Goal: Communication & Community: Participate in discussion

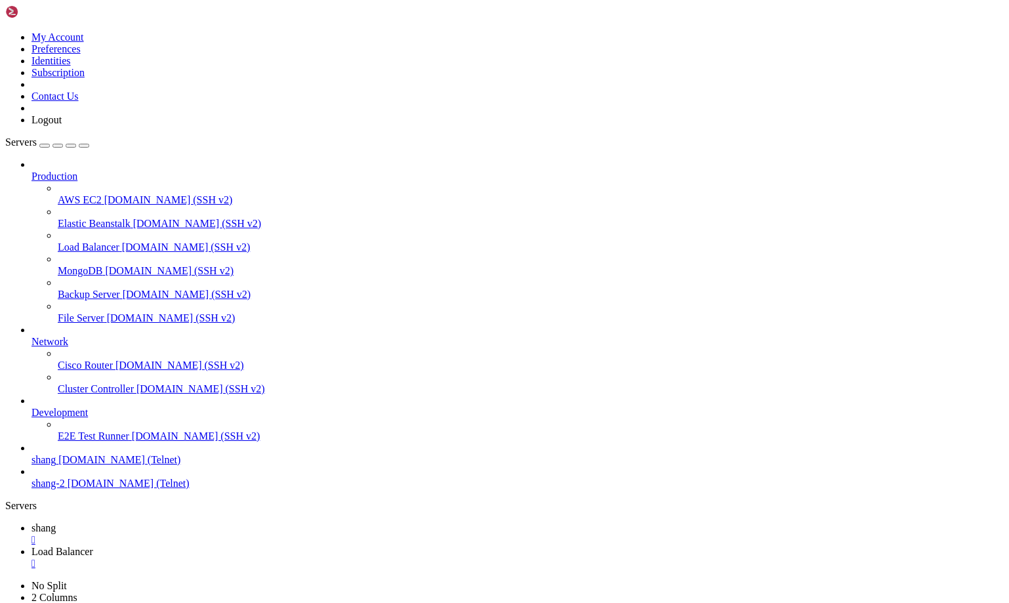
scroll to position [12, 3]
click at [178, 522] on link "shang " at bounding box center [517, 534] width 972 height 24
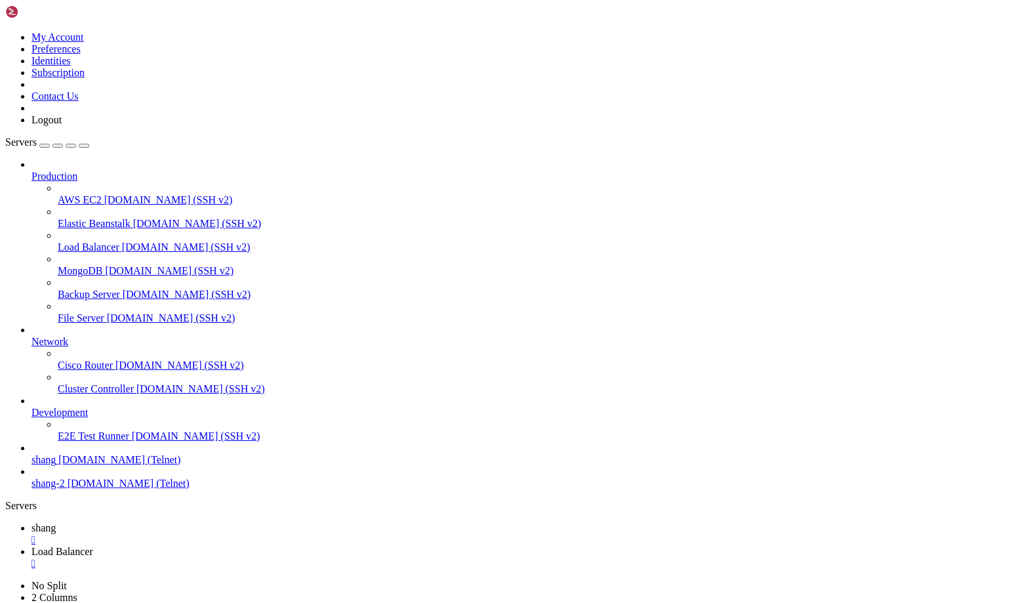
scroll to position [25249, 0]
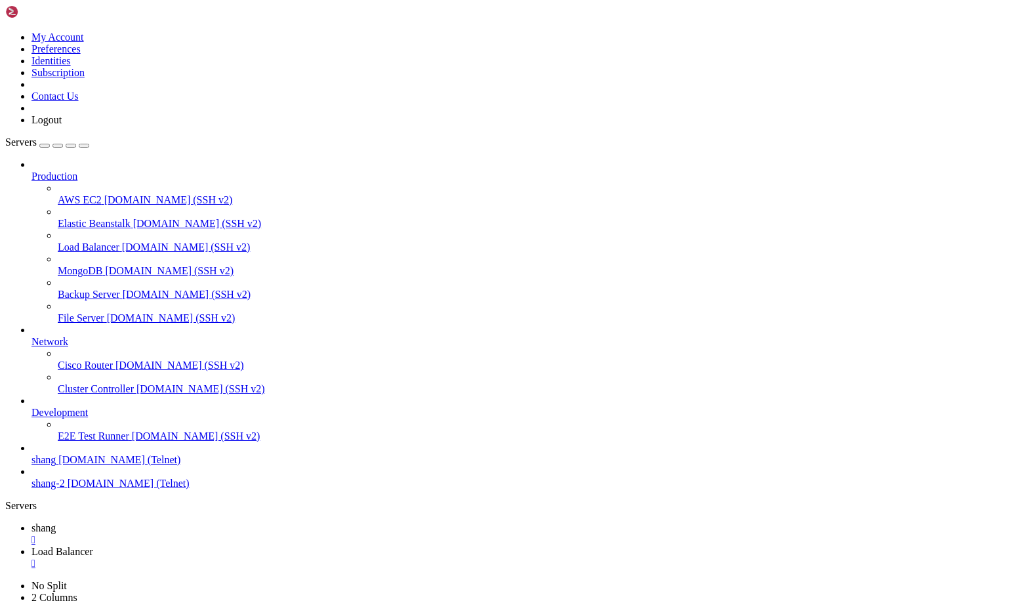
scroll to position [25268, 0]
click at [56, 465] on span "shang" at bounding box center [43, 459] width 24 height 11
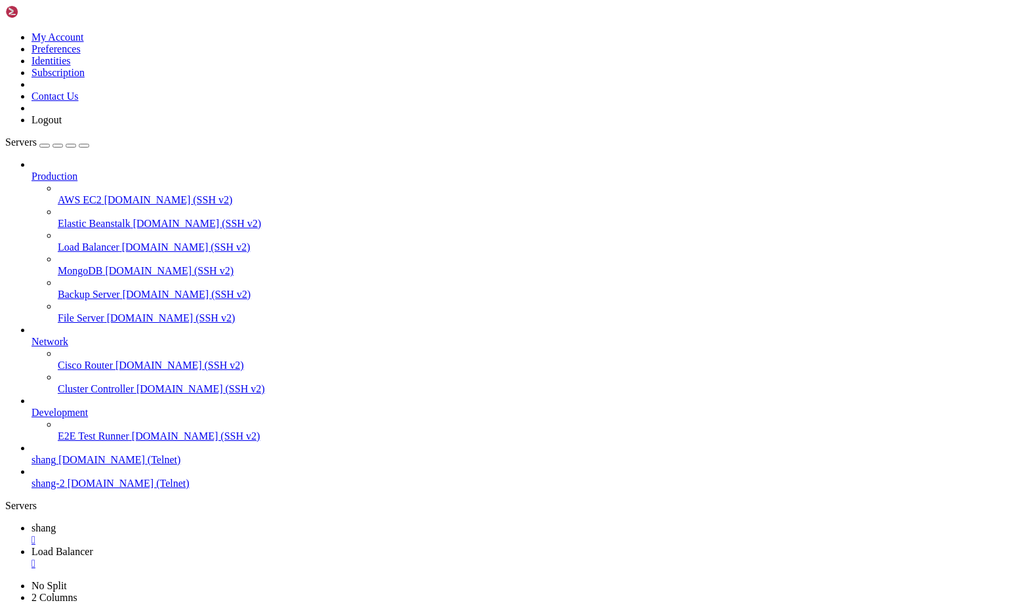
click at [225, 534] on div "" at bounding box center [517, 540] width 972 height 12
click at [58, 465] on span "[DOMAIN_NAME] (Telnet)" at bounding box center [119, 459] width 122 height 11
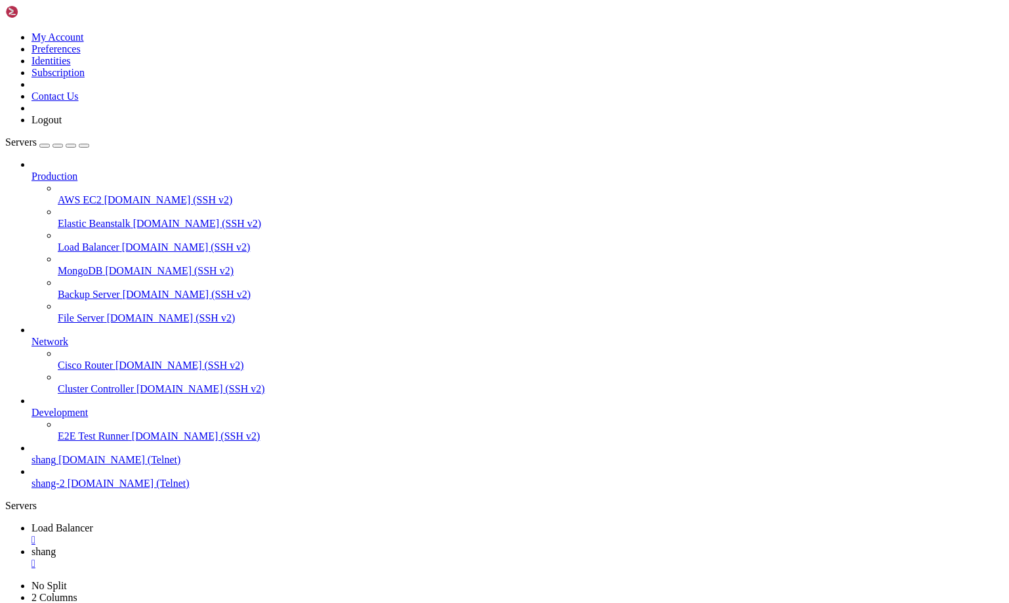
scroll to position [3926, 0]
drag, startPoint x: 19, startPoint y: 927, endPoint x: 76, endPoint y: 949, distance: 61.0
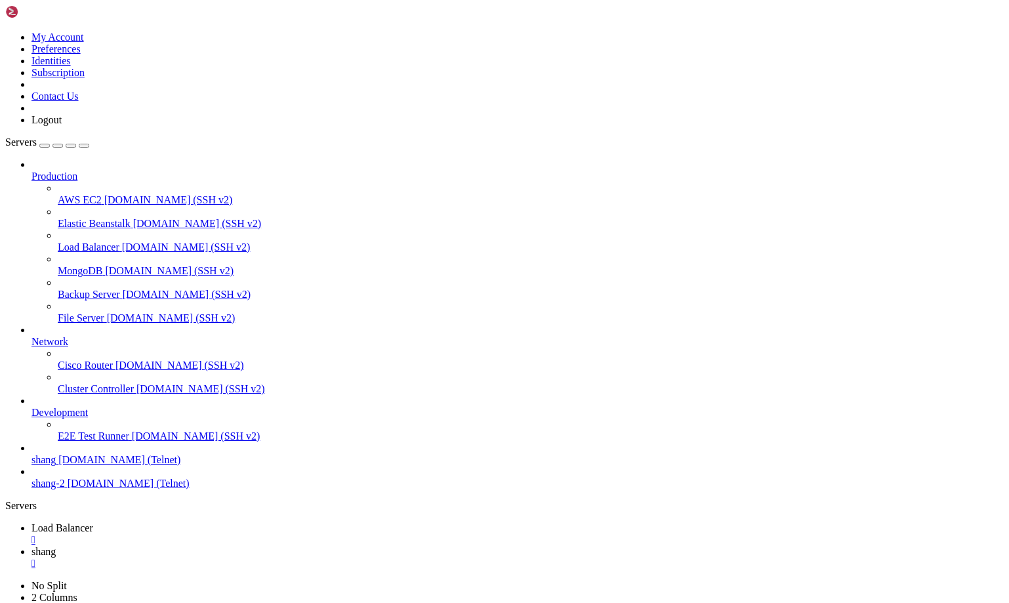
drag, startPoint x: 176, startPoint y: 1076, endPoint x: 236, endPoint y: 1076, distance: 59.7
drag, startPoint x: 21, startPoint y: 1116, endPoint x: 79, endPoint y: 1114, distance: 58.4
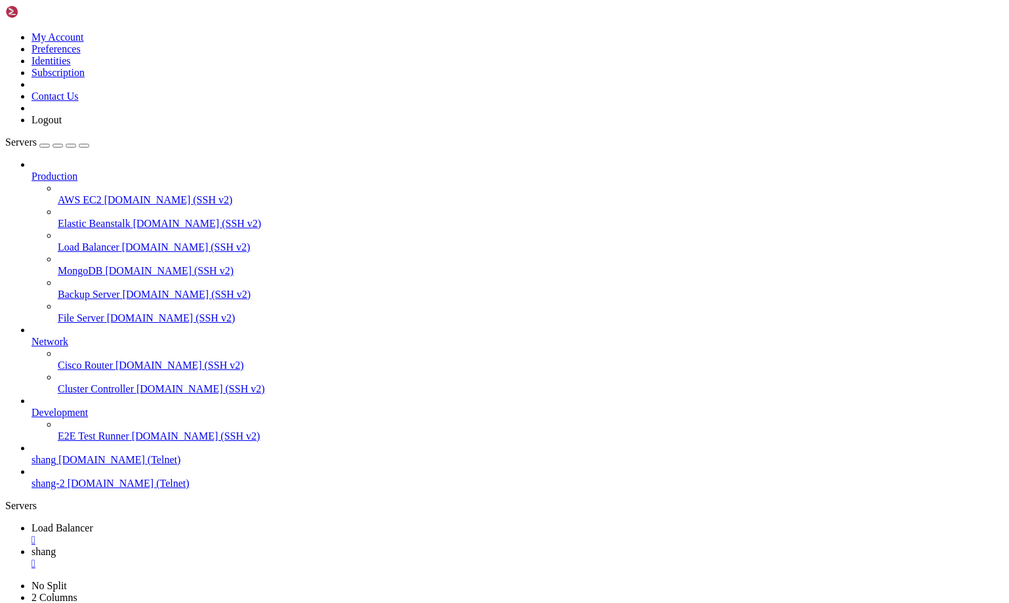
scroll to position [7832, 0]
drag, startPoint x: 848, startPoint y: 1408, endPoint x: 962, endPoint y: 1515, distance: 156.9
drag, startPoint x: 204, startPoint y: 1402, endPoint x: 280, endPoint y: 1401, distance: 76.1
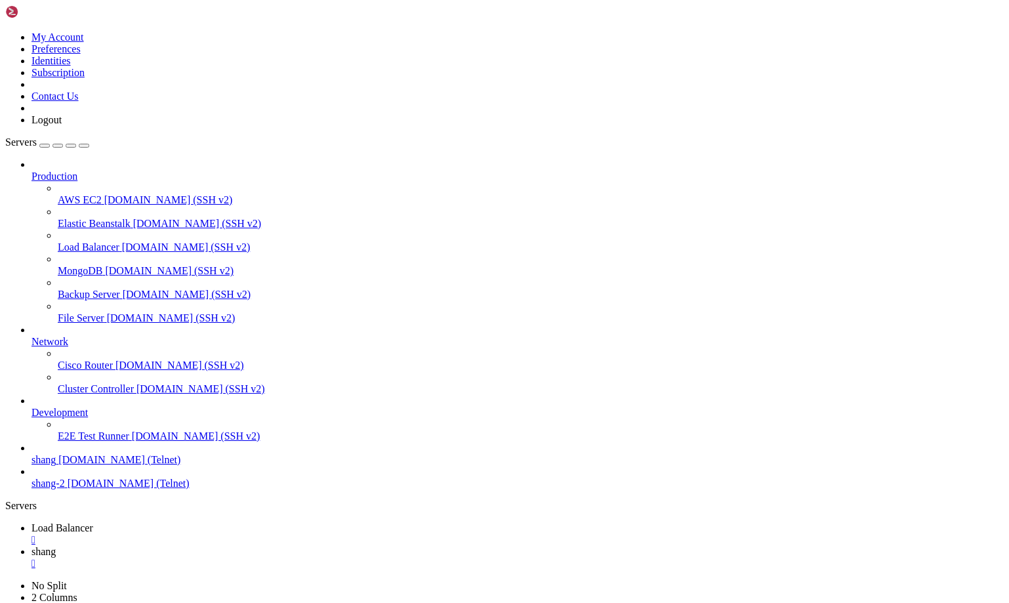
drag, startPoint x: 19, startPoint y: 1261, endPoint x: 65, endPoint y: 1265, distance: 46.0
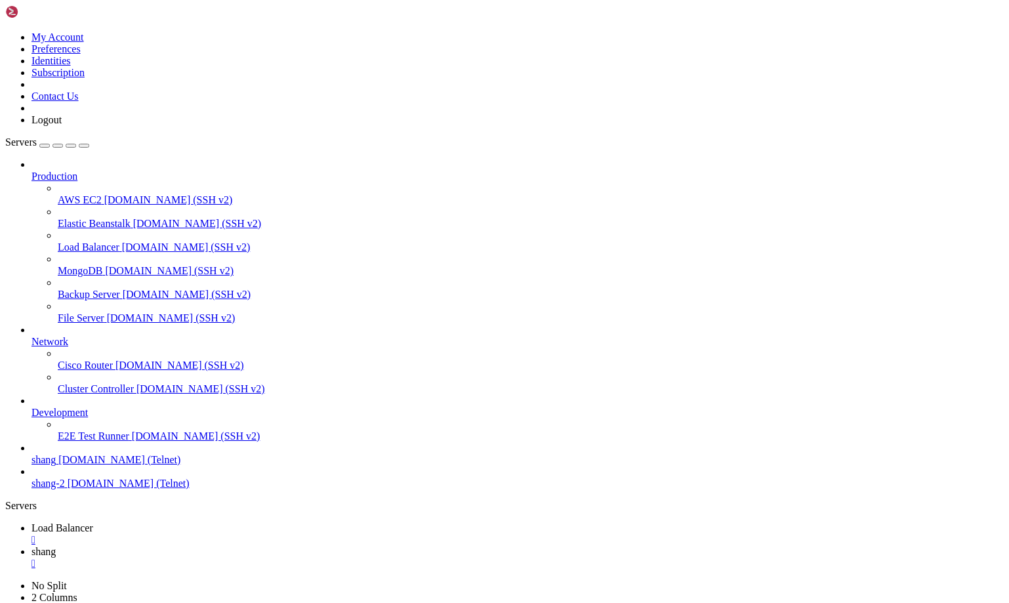
drag, startPoint x: 845, startPoint y: 1427, endPoint x: 1008, endPoint y: 1511, distance: 184.0
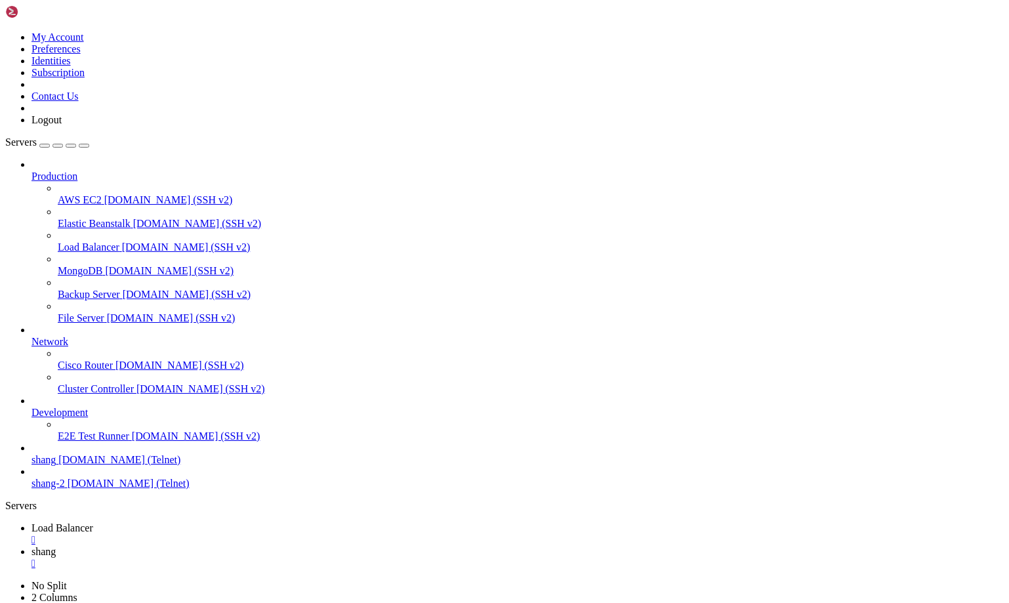
click at [331, 558] on div "" at bounding box center [517, 564] width 972 height 12
click at [56, 465] on span "shang" at bounding box center [43, 459] width 24 height 11
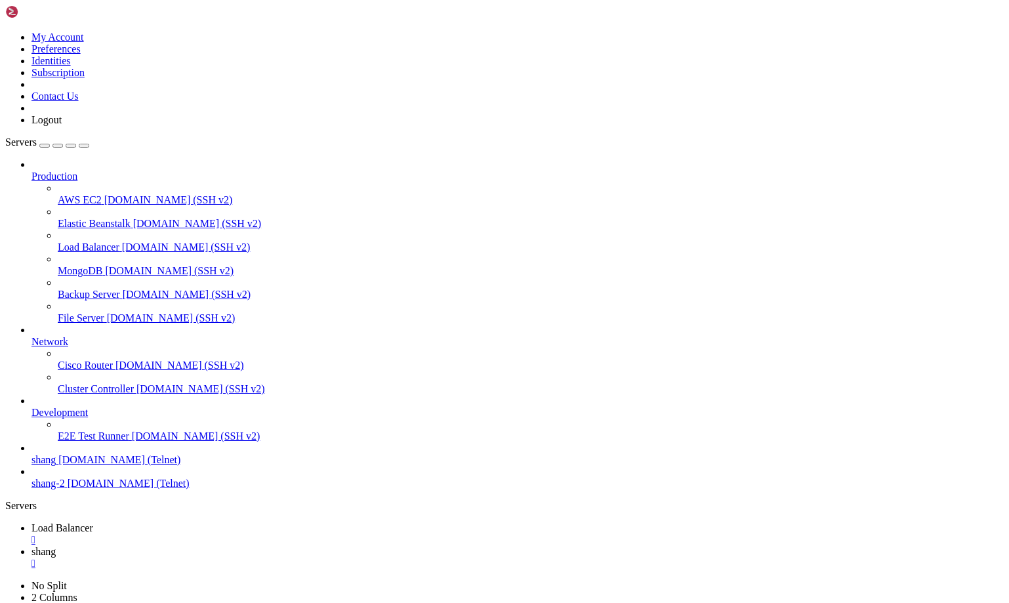
scroll to position [1771, 0]
drag, startPoint x: 150, startPoint y: 1408, endPoint x: 245, endPoint y: 1414, distance: 95.3
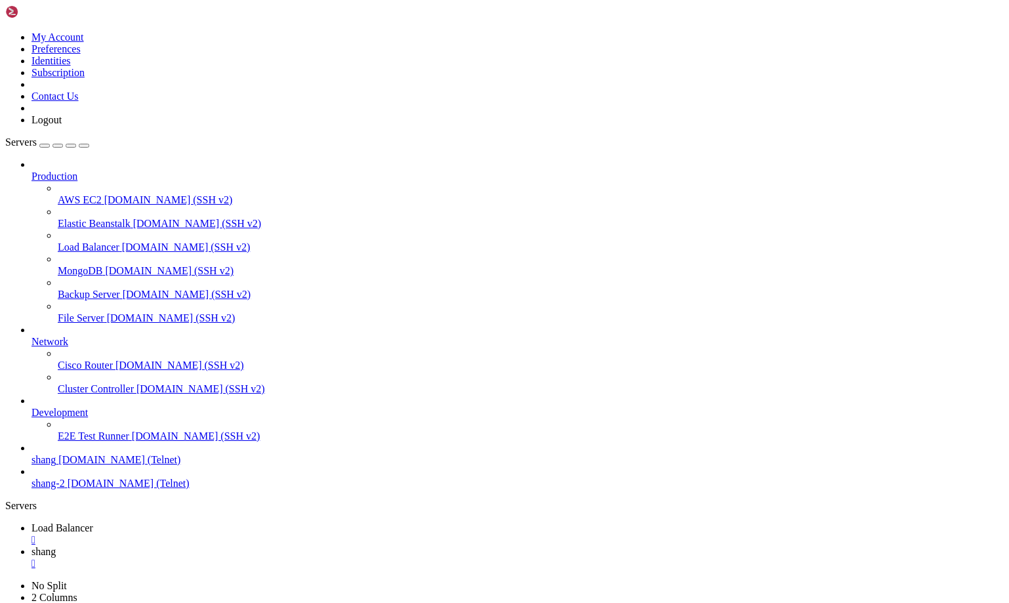
drag, startPoint x: 92, startPoint y: 1368, endPoint x: 457, endPoint y: 1374, distance: 364.8
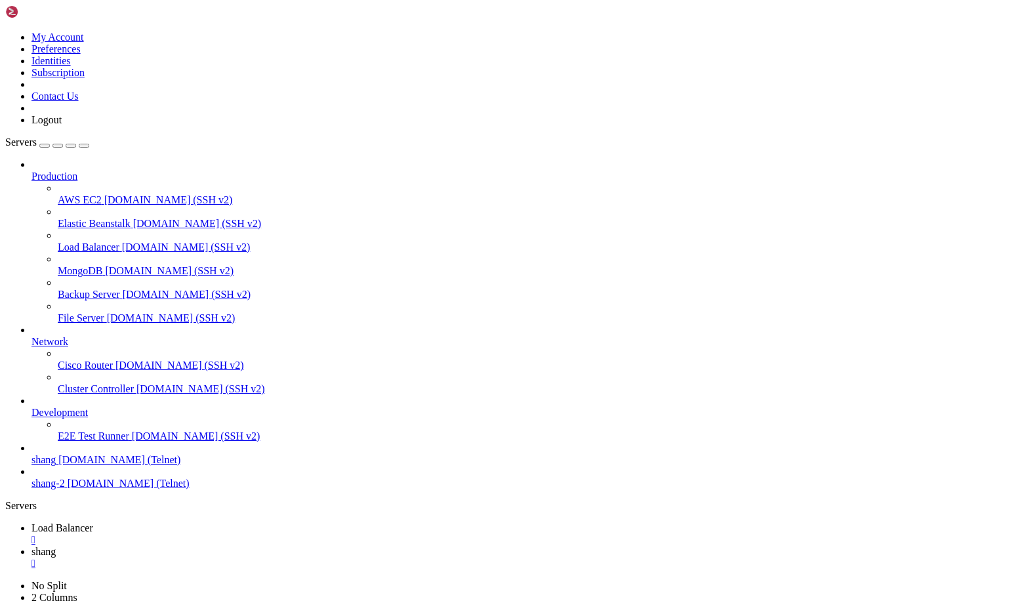
drag, startPoint x: 92, startPoint y: 1372, endPoint x: 459, endPoint y: 1351, distance: 366.6
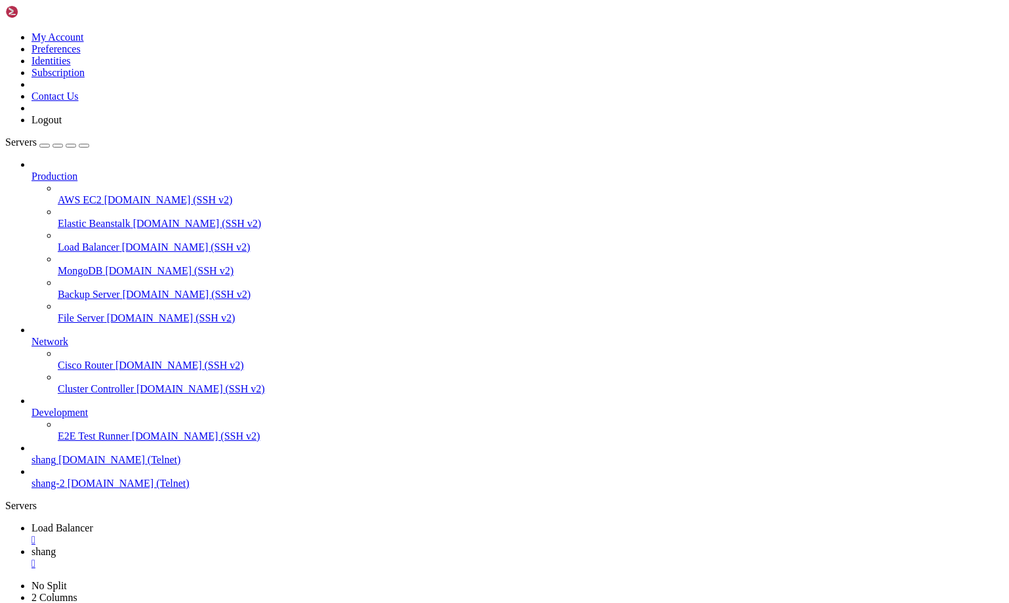
scroll to position [4861, 0]
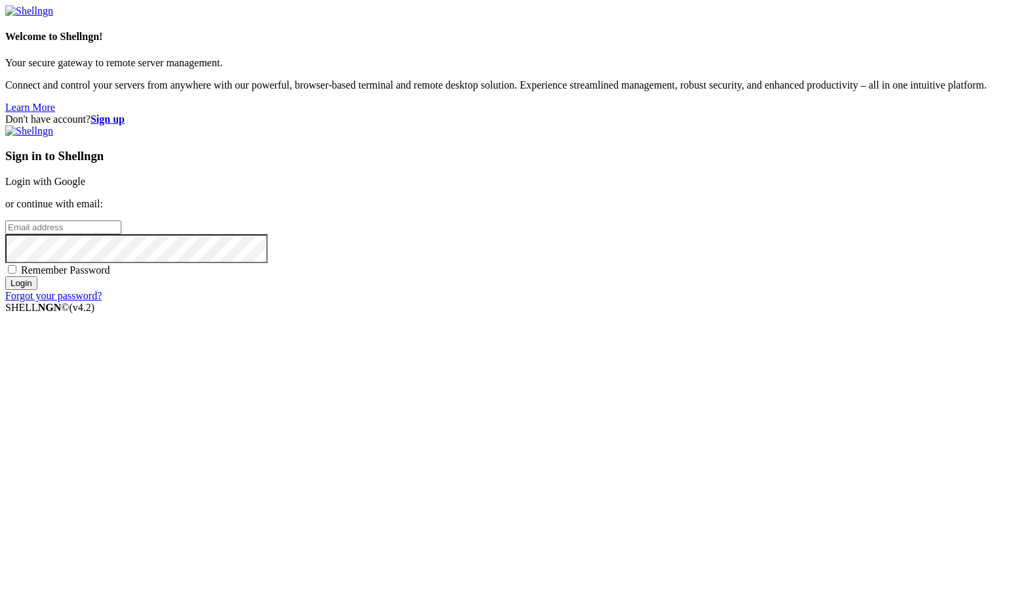
click at [85, 187] on link "Login with Google" at bounding box center [45, 181] width 80 height 11
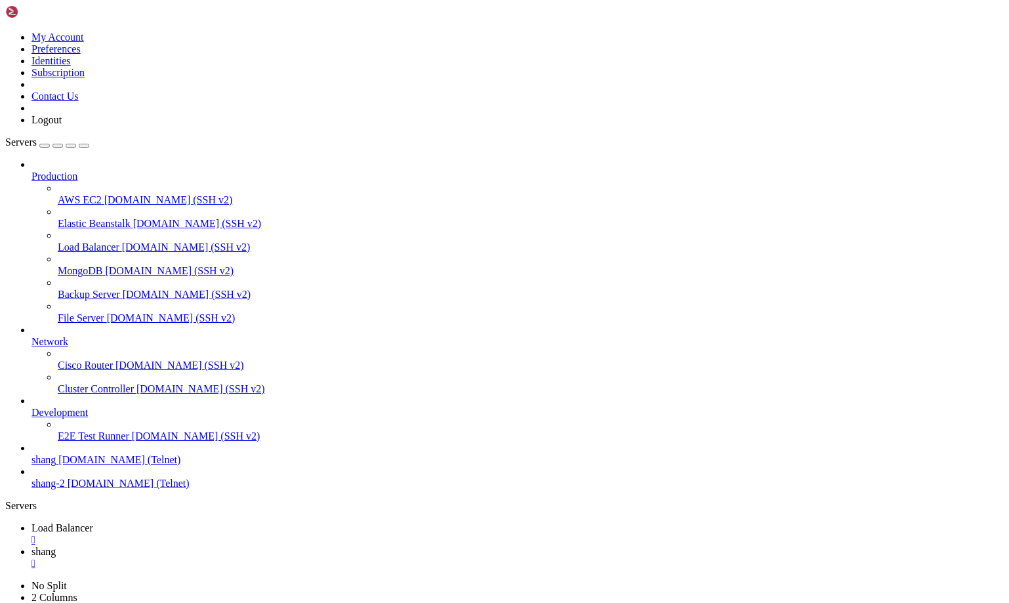
scroll to position [5018, 0]
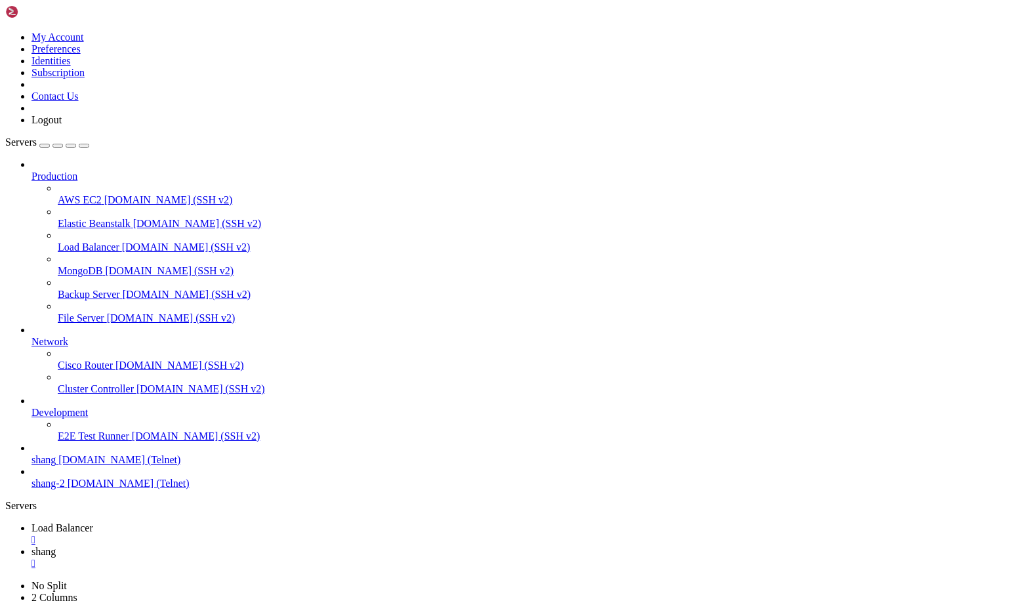
scroll to position [8226, 0]
drag, startPoint x: 98, startPoint y: 945, endPoint x: 12, endPoint y: 944, distance: 86.6
drag, startPoint x: 144, startPoint y: 1378, endPoint x: 217, endPoint y: 1380, distance: 72.8
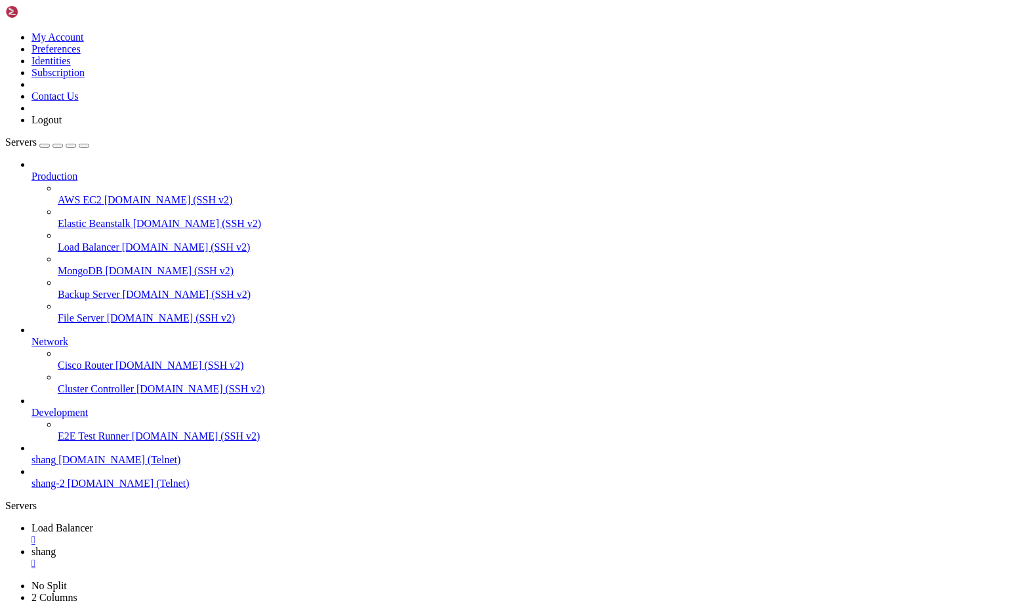
drag, startPoint x: 10, startPoint y: 1036, endPoint x: 335, endPoint y: 1093, distance: 329.6
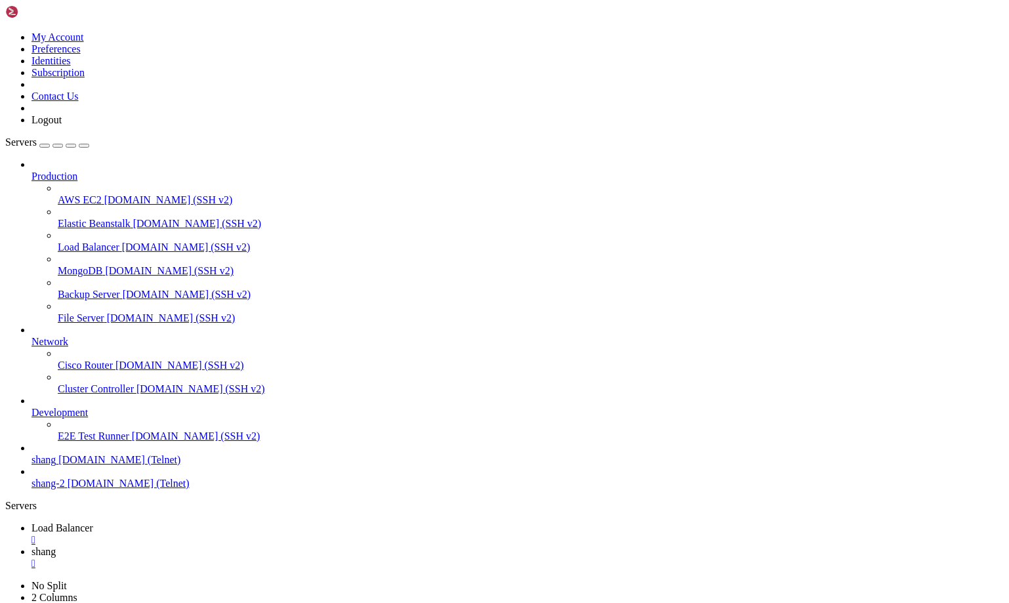
drag, startPoint x: 12, startPoint y: 1036, endPoint x: 512, endPoint y: 1139, distance: 510.4
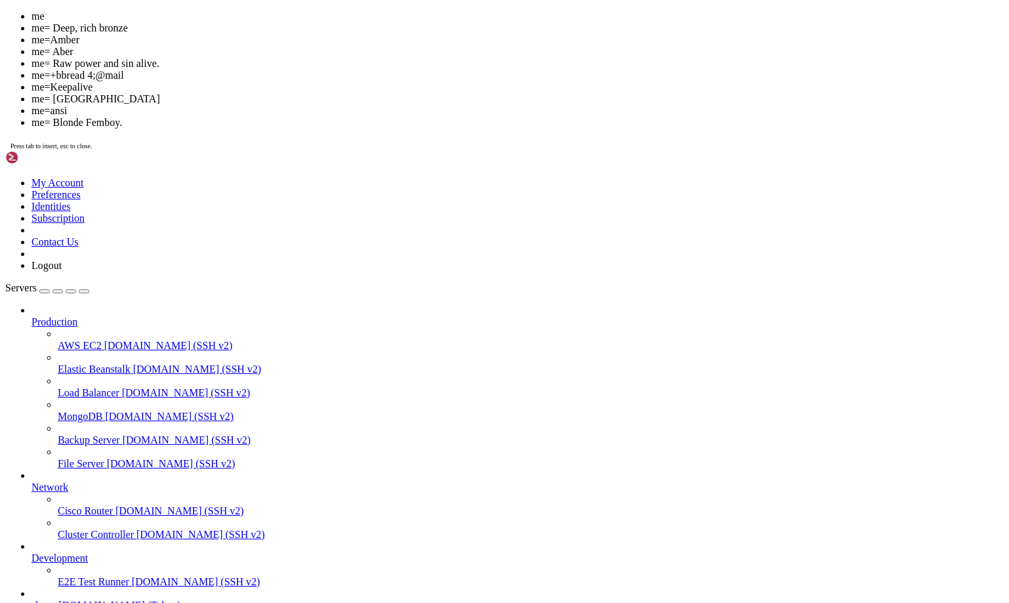
scroll to position [13539, 0]
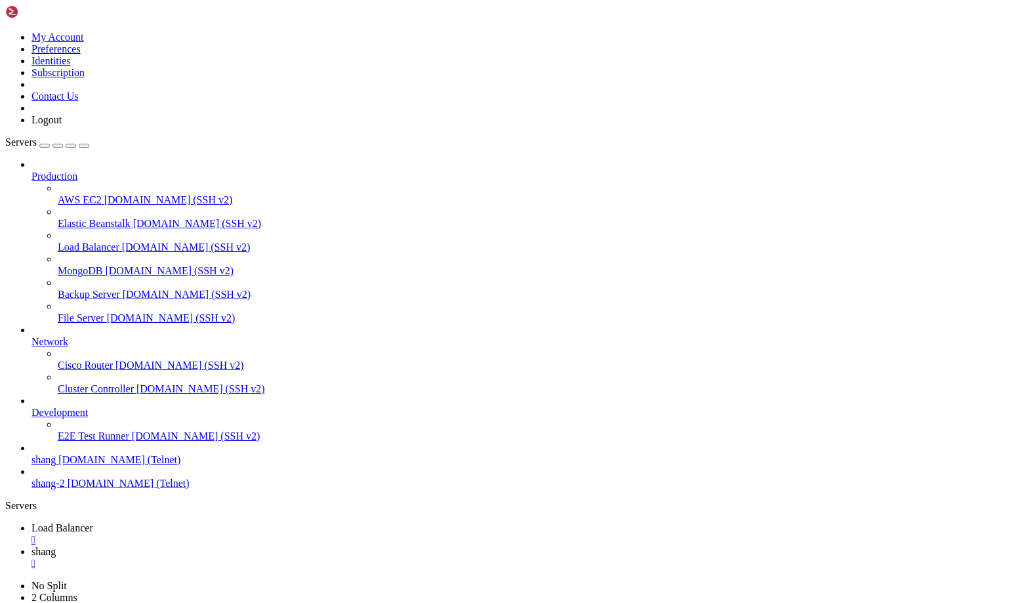
click at [93, 522] on span "Load Balancer" at bounding box center [62, 527] width 62 height 11
click at [56, 546] on span "shang" at bounding box center [43, 551] width 24 height 11
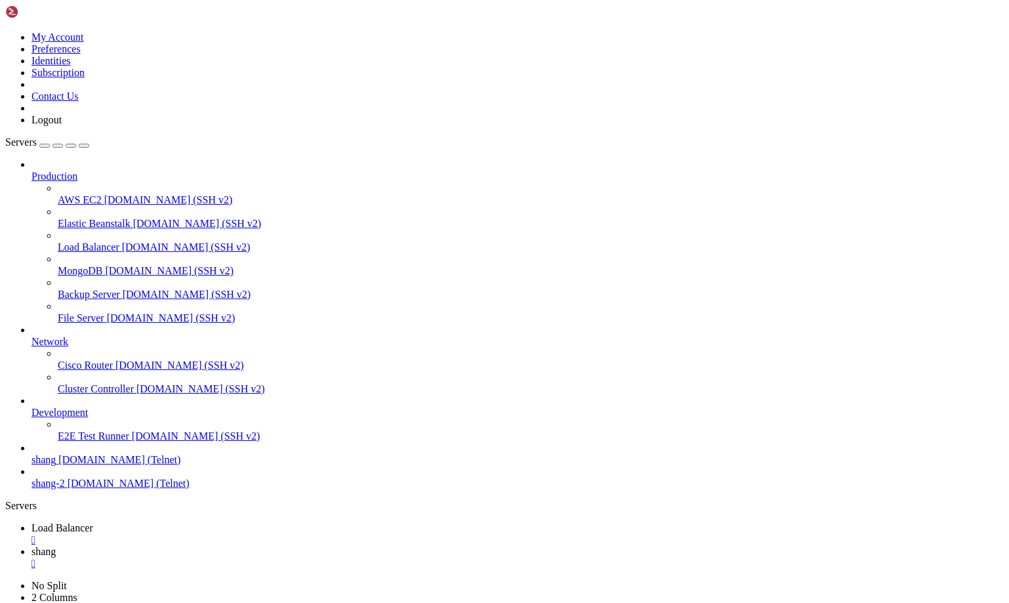
scroll to position [19148, 0]
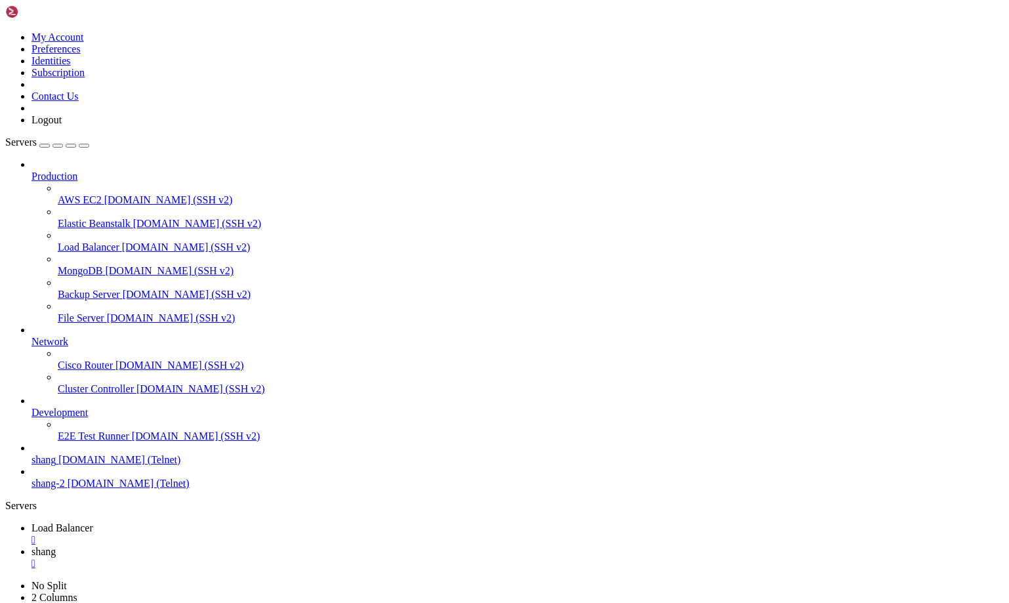
scroll to position [22179, 0]
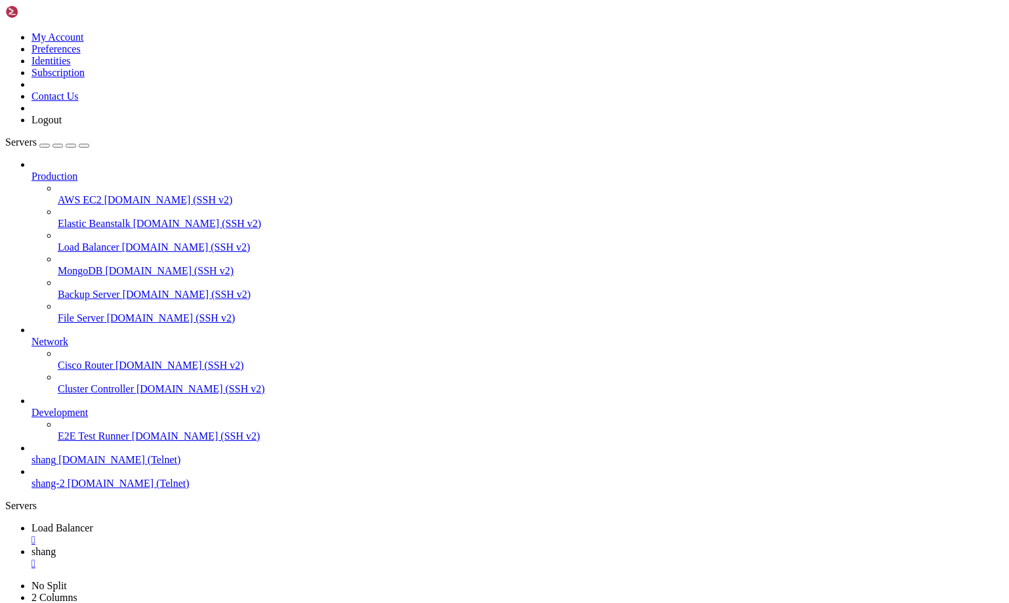
drag, startPoint x: 79, startPoint y: 1118, endPoint x: 17, endPoint y: 1112, distance: 61.9
drag, startPoint x: 845, startPoint y: 1431, endPoint x: 1002, endPoint y: 1506, distance: 174.3
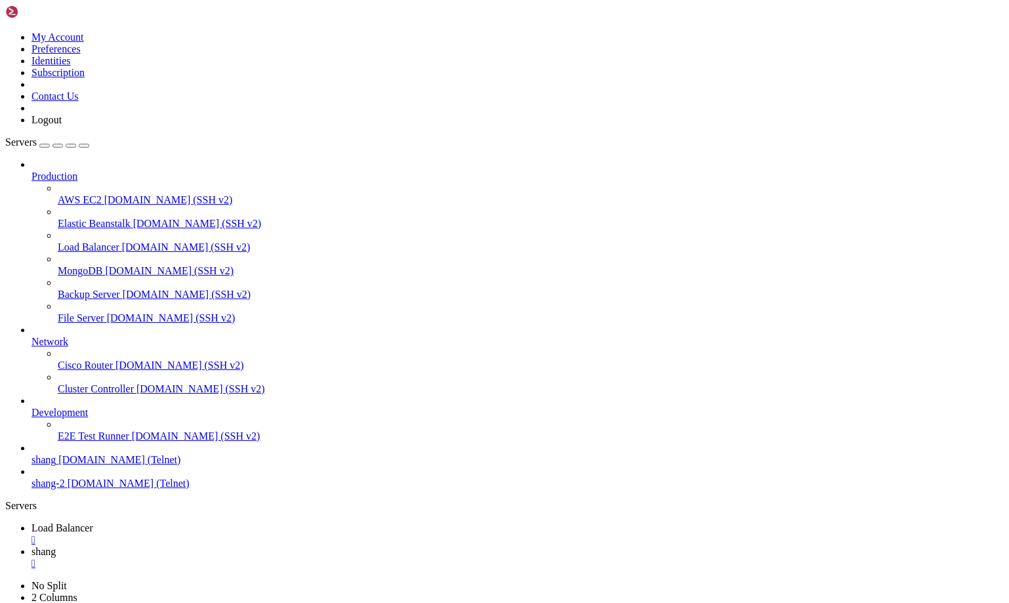
scroll to position [25386, 0]
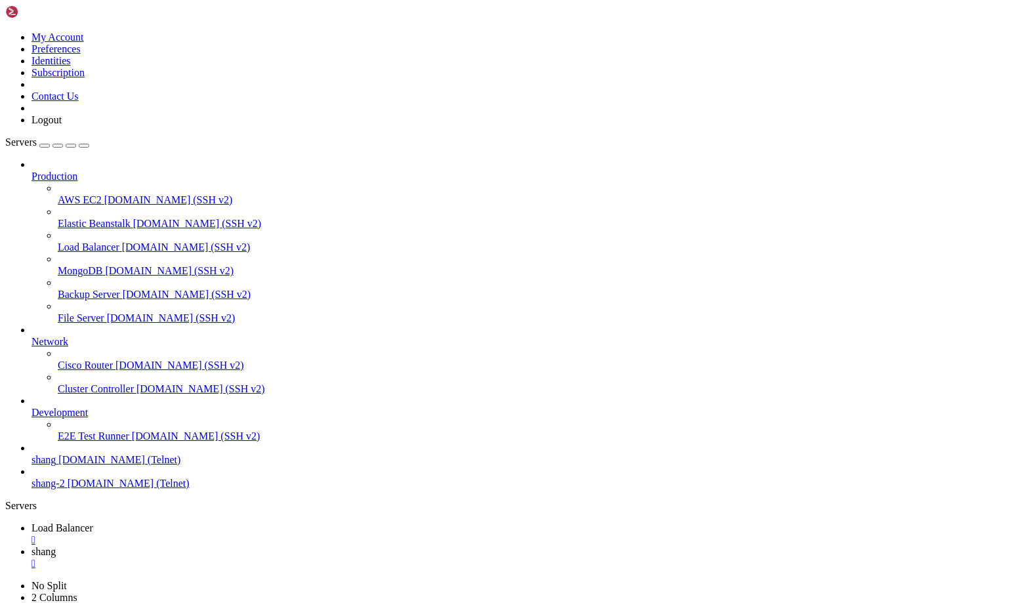
scroll to position [27571, 0]
drag, startPoint x: 10, startPoint y: 1419, endPoint x: 49, endPoint y: 1417, distance: 38.8
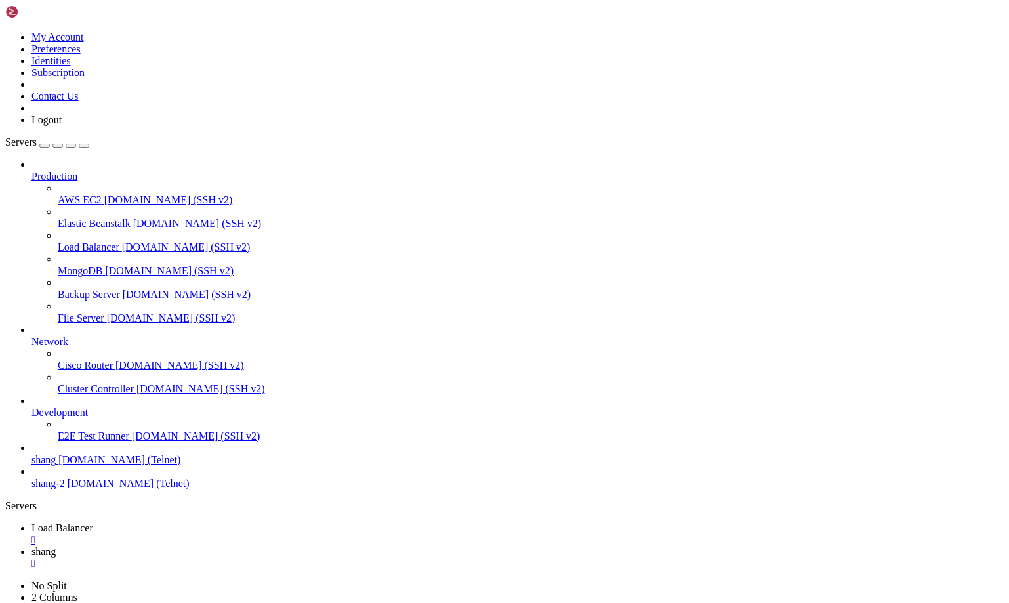
drag, startPoint x: 61, startPoint y: 1401, endPoint x: 101, endPoint y: 1398, distance: 40.1
